Goal: Task Accomplishment & Management: Use online tool/utility

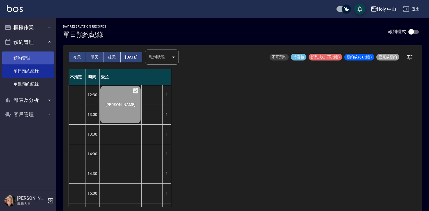
scroll to position [141, 0]
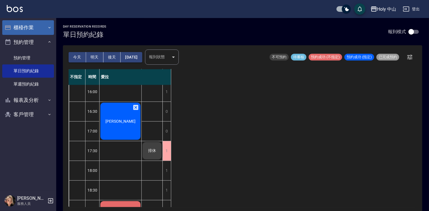
click at [32, 27] on button "櫃檯作業" at bounding box center [28, 27] width 52 height 15
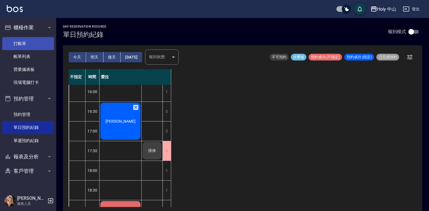
click at [32, 44] on link "打帳單" at bounding box center [28, 43] width 52 height 13
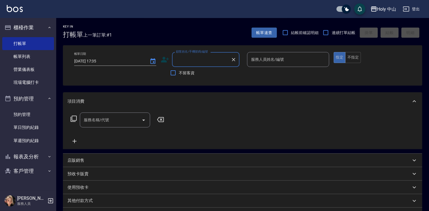
click at [190, 61] on input "顧客姓名/手機號碼/編號" at bounding box center [202, 60] width 54 height 10
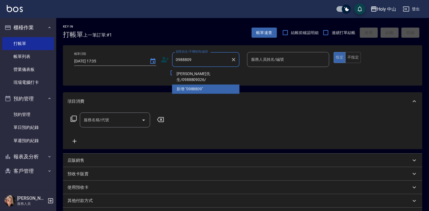
click at [194, 74] on li "楊先生/0988809026/" at bounding box center [205, 76] width 67 height 15
type input "楊先生/0988809026/"
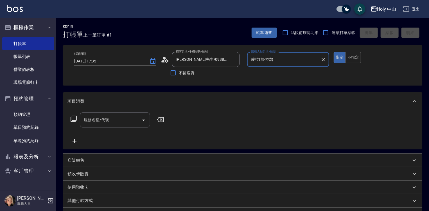
type input "愛拉(無代號)"
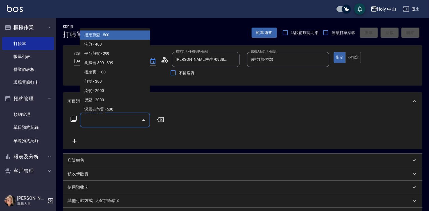
click at [118, 119] on input "服務名稱/代號" at bounding box center [110, 120] width 57 height 10
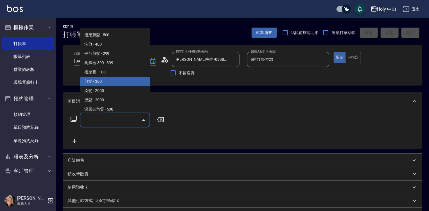
click at [101, 83] on span "剪髮 - 300" at bounding box center [115, 81] width 70 height 9
type input "剪髮(C02)"
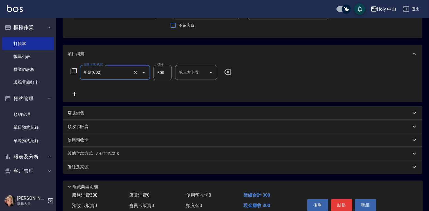
scroll to position [73, 0]
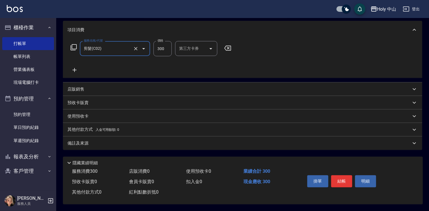
click at [143, 140] on div "備註及來源" at bounding box center [239, 143] width 344 height 6
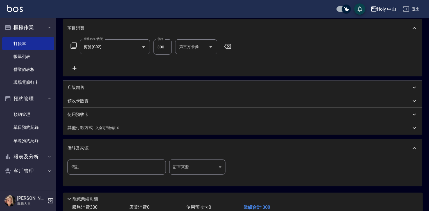
click at [180, 166] on body "Holy 中山 登出 櫃檯作業 打帳單 帳單列表 營業儀表板 現場電腦打卡 預約管理 預約管理 單日預約紀錄 單週預約紀錄 報表及分析 報表目錄 店家日報表 …" at bounding box center [214, 87] width 429 height 320
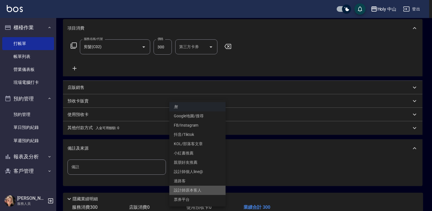
click at [197, 192] on li "設計師原本客人" at bounding box center [197, 190] width 56 height 9
type input "設計師原本客人"
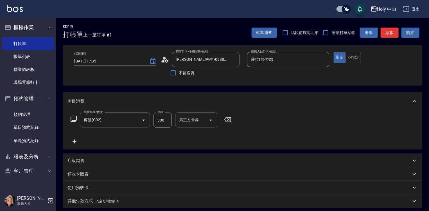
scroll to position [84, 0]
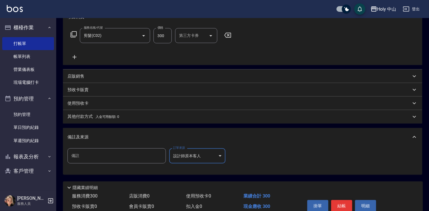
click at [342, 208] on button "結帳" at bounding box center [341, 206] width 21 height 12
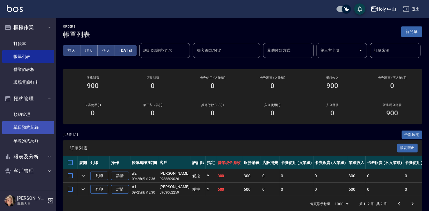
click at [36, 129] on link "單日預約紀錄" at bounding box center [28, 127] width 52 height 13
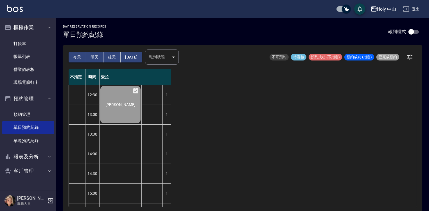
scroll to position [84, 0]
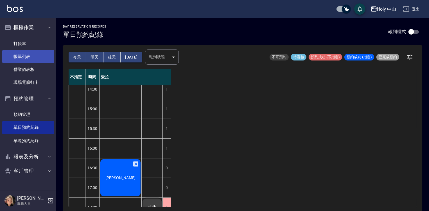
click at [32, 56] on link "帳單列表" at bounding box center [28, 56] width 52 height 13
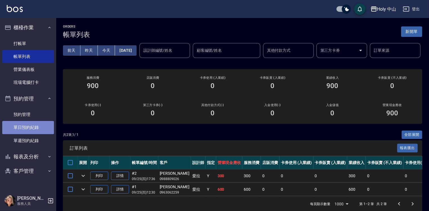
click at [33, 130] on link "單日預約紀錄" at bounding box center [28, 127] width 52 height 13
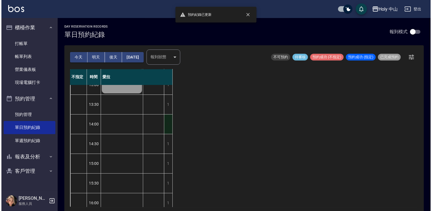
scroll to position [141, 0]
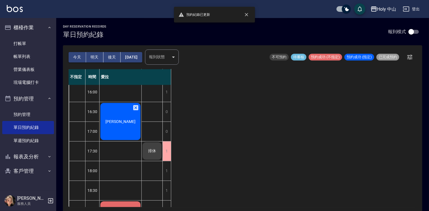
click at [126, 129] on div "[PERSON_NAME]" at bounding box center [121, 121] width 42 height 39
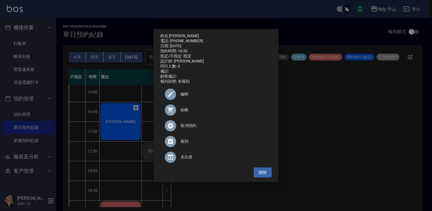
click at [184, 113] on span "結帳" at bounding box center [224, 110] width 87 height 6
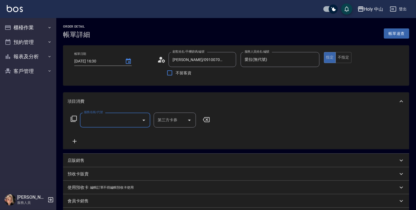
click at [103, 121] on input "服務名稱/代號" at bounding box center [110, 120] width 57 height 10
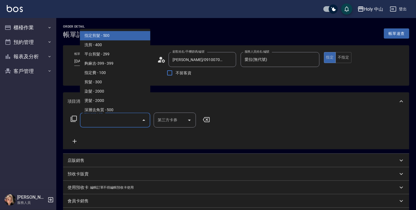
click at [116, 37] on span "指定剪髮 - 500" at bounding box center [115, 35] width 70 height 9
type input "指定剪髮(1)"
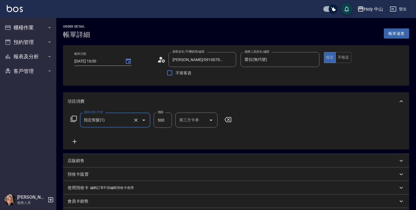
click at [165, 124] on input "500" at bounding box center [163, 119] width 18 height 15
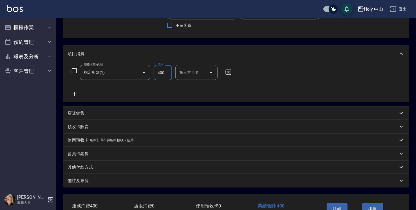
scroll to position [85, 0]
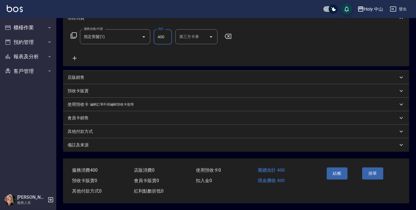
type input "400"
click at [218, 146] on div "備註及來源" at bounding box center [232, 145] width 330 height 6
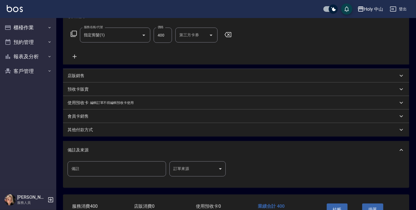
click at [200, 167] on body "Holy 中山 登出 櫃檯作業 打帳單 帳單列表 營業儀表板 現場電腦打卡 預約管理 預約管理 單日預約紀錄 單週預約紀錄 報表及分析 報表目錄 店家日報表 …" at bounding box center [208, 80] width 416 height 331
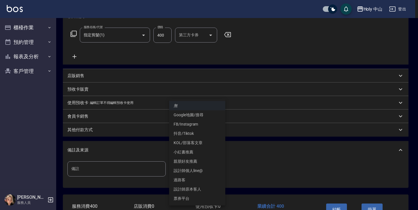
click at [188, 191] on li "設計師原本客人" at bounding box center [197, 188] width 56 height 9
type input "設計師原本客人"
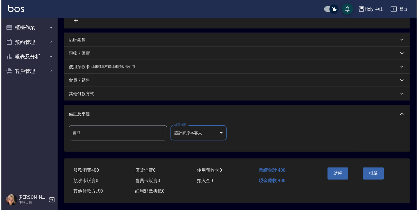
scroll to position [123, 0]
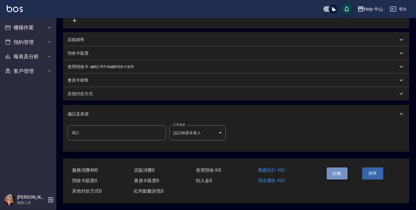
click at [335, 172] on button "結帳" at bounding box center [337, 173] width 21 height 12
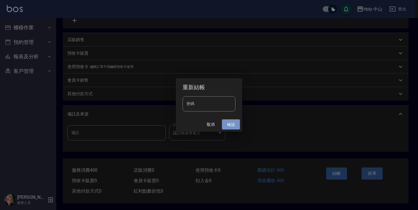
click at [232, 123] on button "確認" at bounding box center [231, 124] width 18 height 10
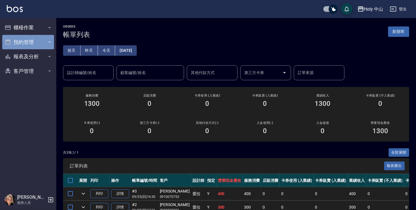
click at [42, 45] on button "預約管理" at bounding box center [28, 42] width 52 height 15
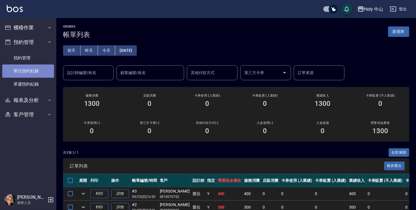
click at [41, 73] on link "單日預約紀錄" at bounding box center [28, 70] width 52 height 13
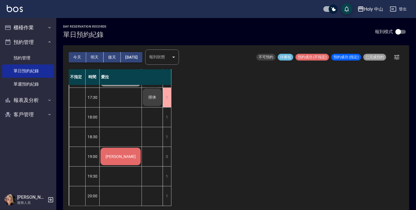
scroll to position [198, 0]
